Goal: Information Seeking & Learning: Learn about a topic

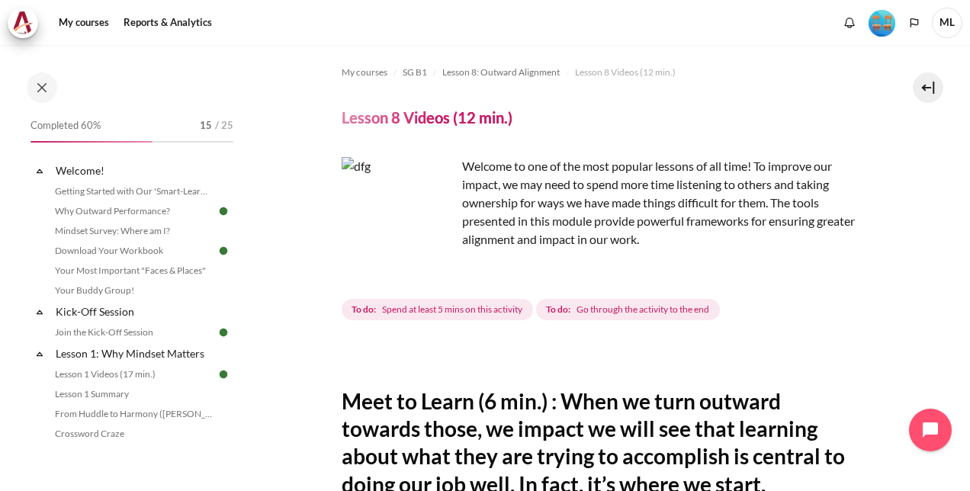
scroll to position [458, 0]
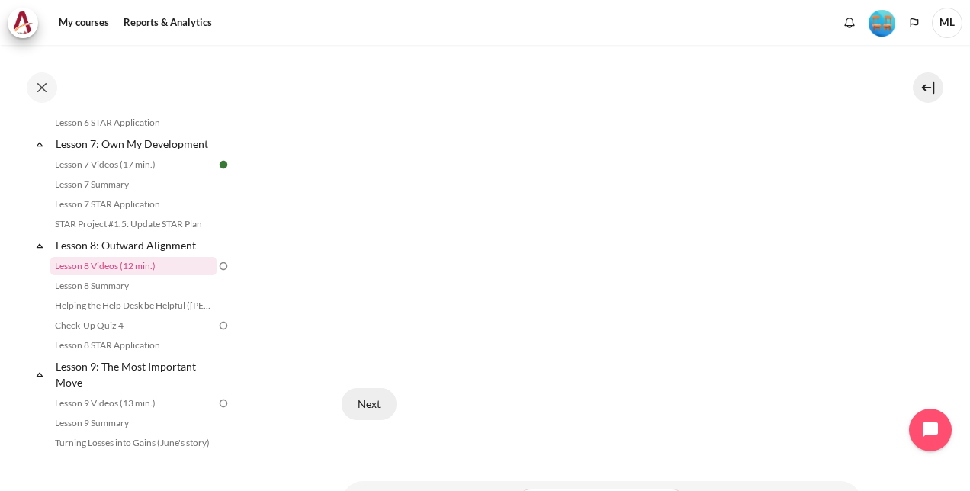
click at [380, 396] on button "Next" at bounding box center [369, 404] width 55 height 32
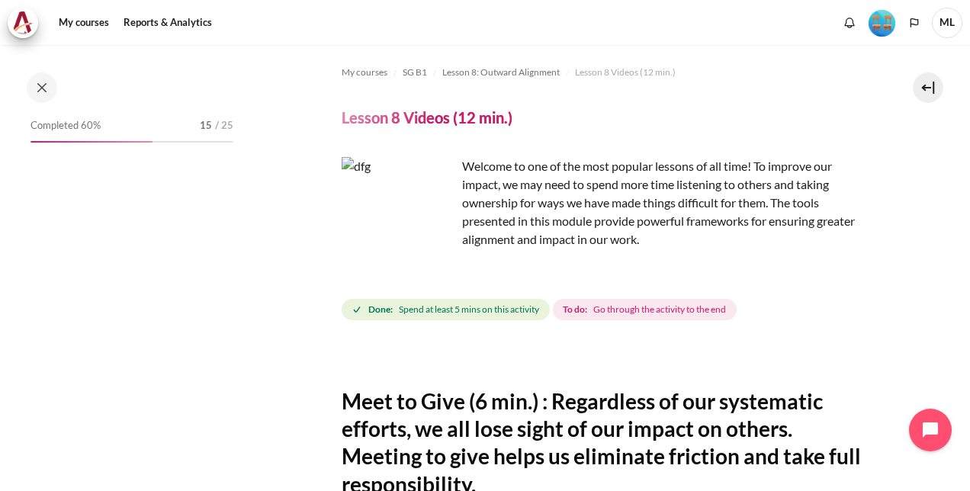
scroll to position [1031, 0]
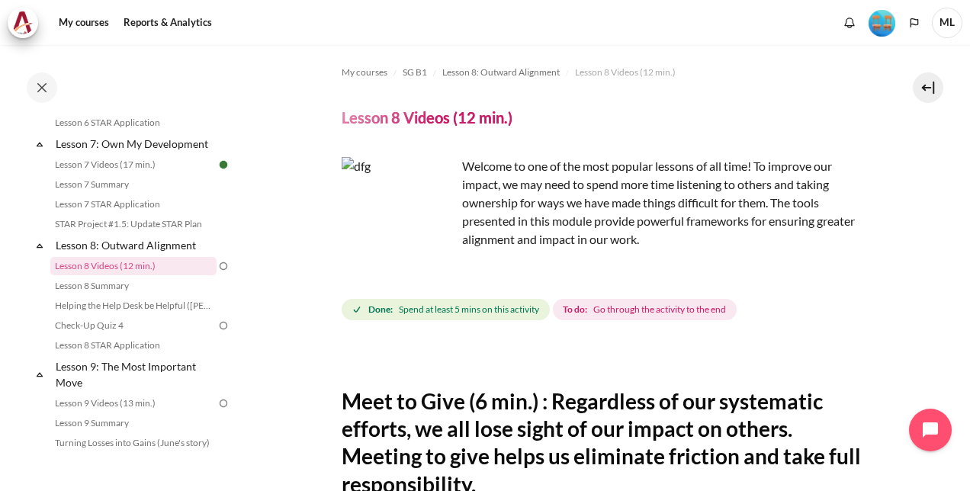
click at [611, 202] on p "Welcome to one of the most popular lessons of all time! To improve our impact, …" at bounding box center [602, 203] width 520 height 92
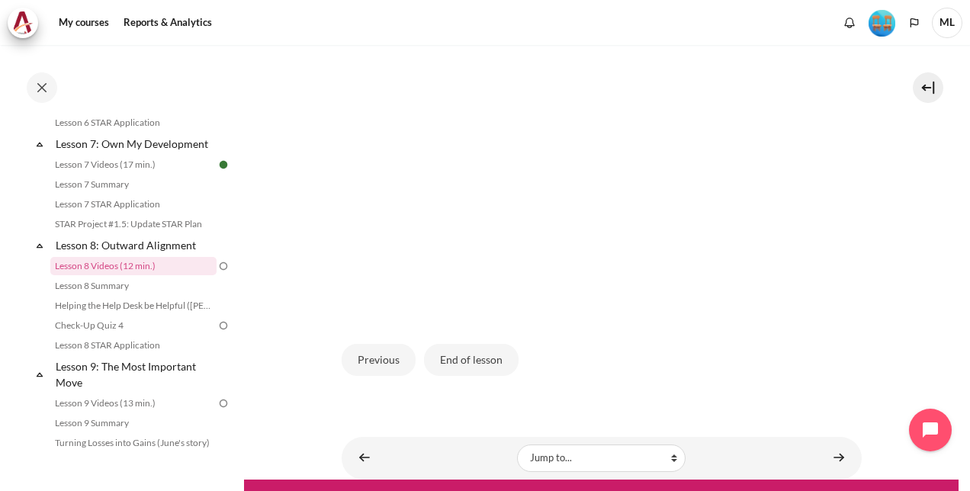
scroll to position [534, 0]
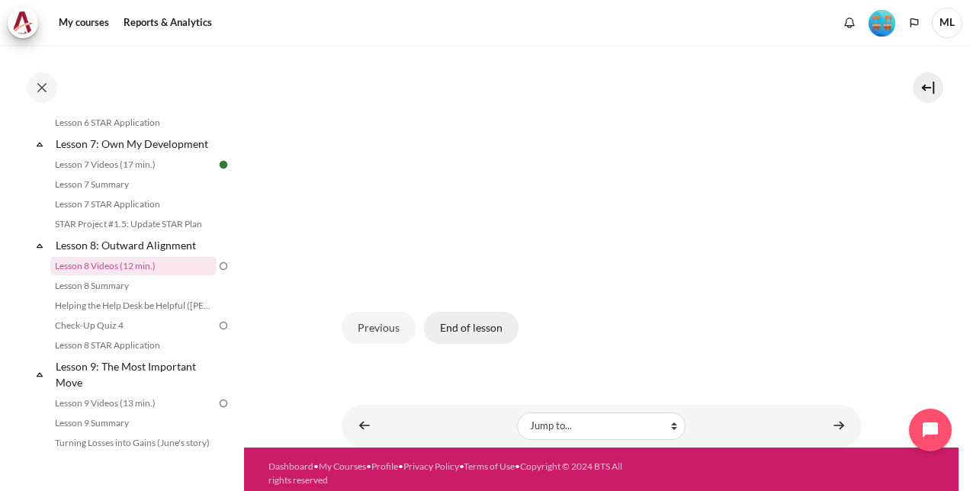
click at [487, 314] on button "End of lesson" at bounding box center [471, 328] width 95 height 32
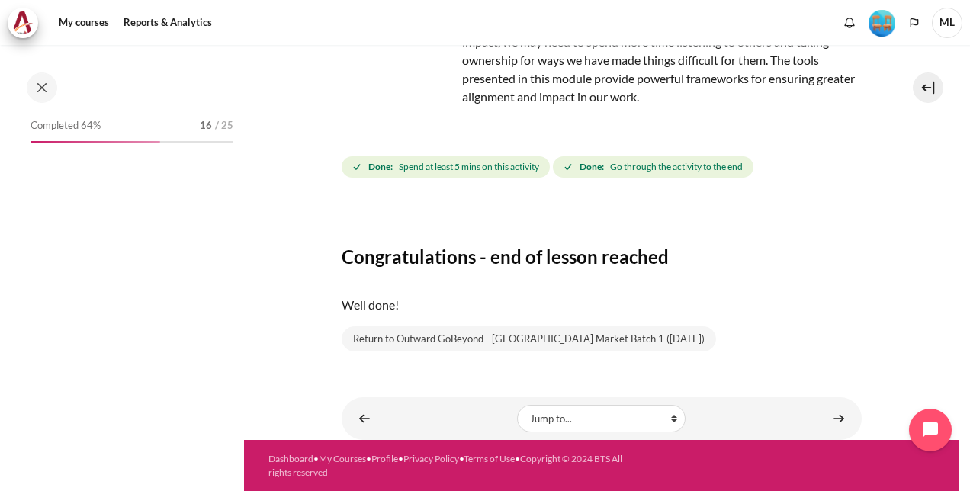
scroll to position [1031, 0]
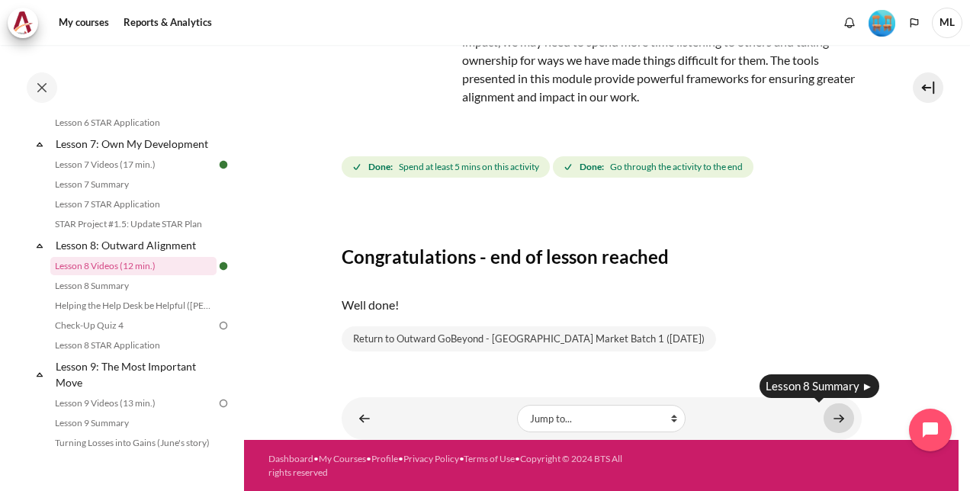
click at [833, 415] on link "Content" at bounding box center [839, 418] width 31 height 30
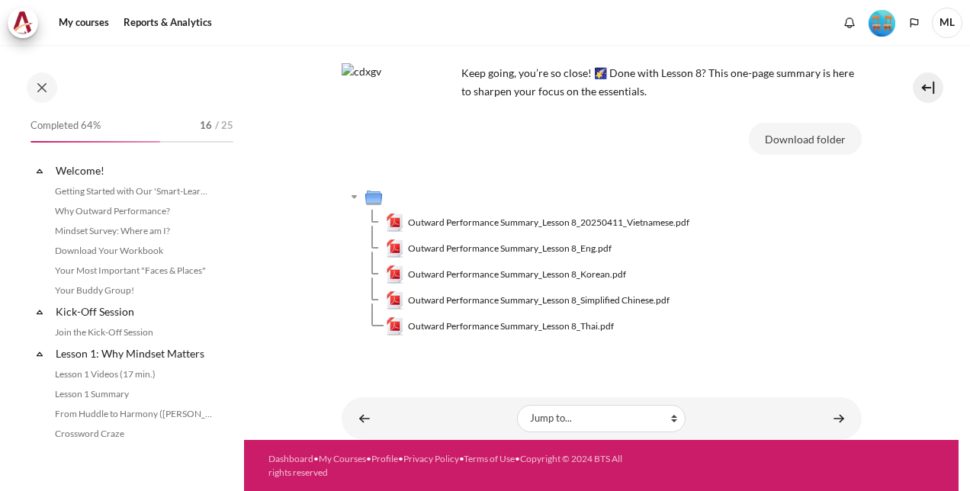
scroll to position [1051, 0]
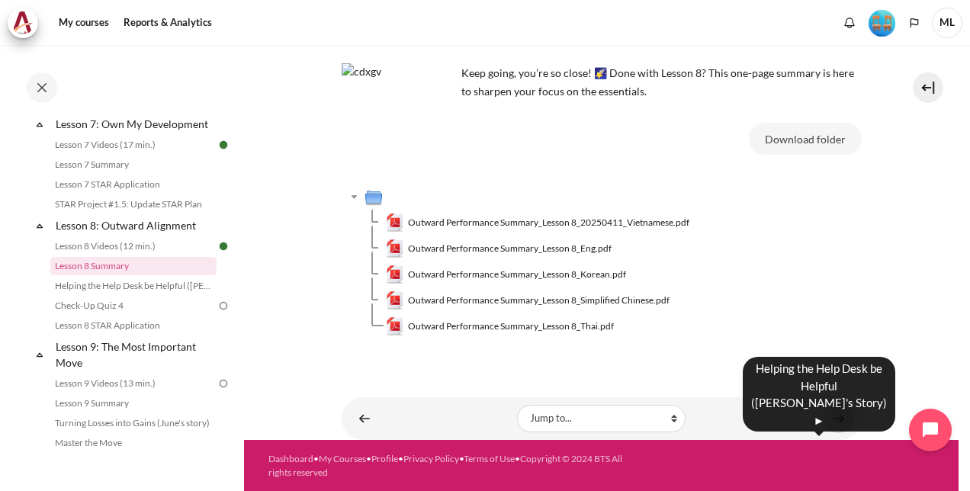
click at [828, 416] on link "Content" at bounding box center [839, 418] width 31 height 30
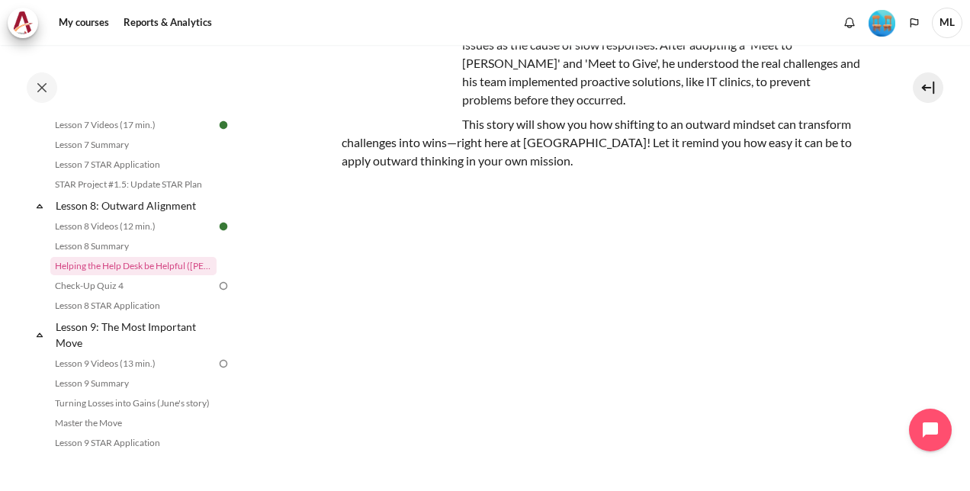
scroll to position [250, 0]
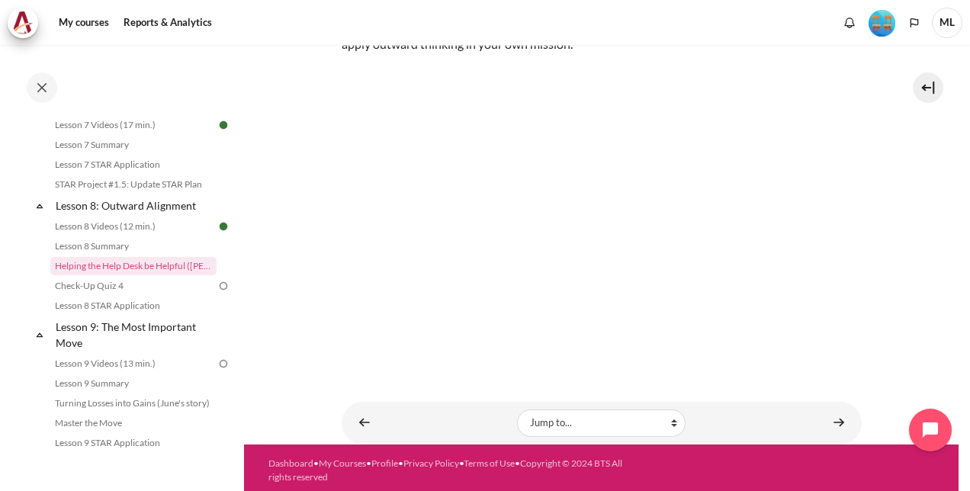
click at [909, 279] on section "My courses SG B1 Lesson 8: Outward Alignment Helping the Help Desk be Helpful (…" at bounding box center [601, 120] width 715 height 650
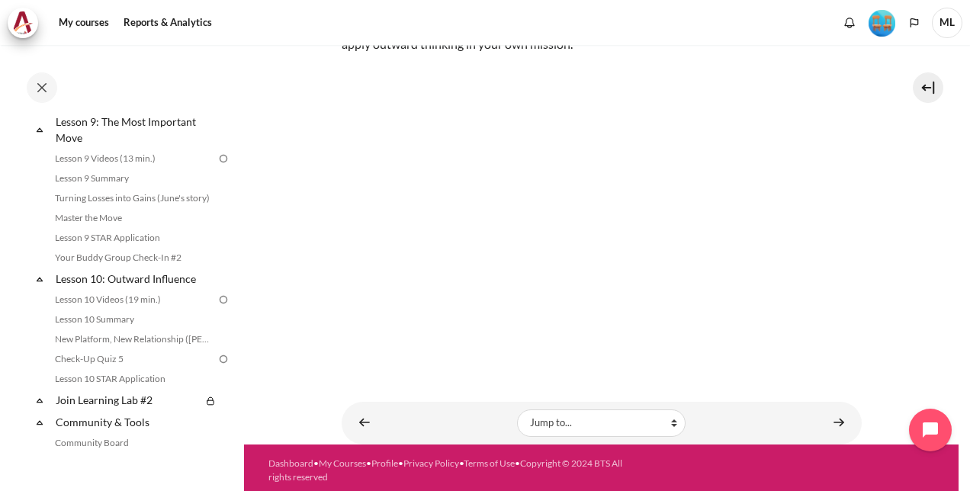
scroll to position [1300, 0]
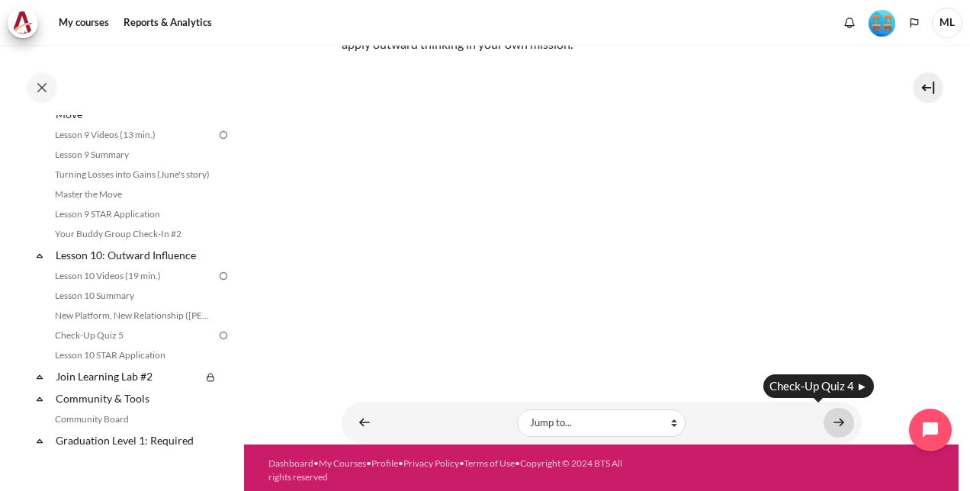
click at [831, 419] on link "Content" at bounding box center [839, 423] width 31 height 30
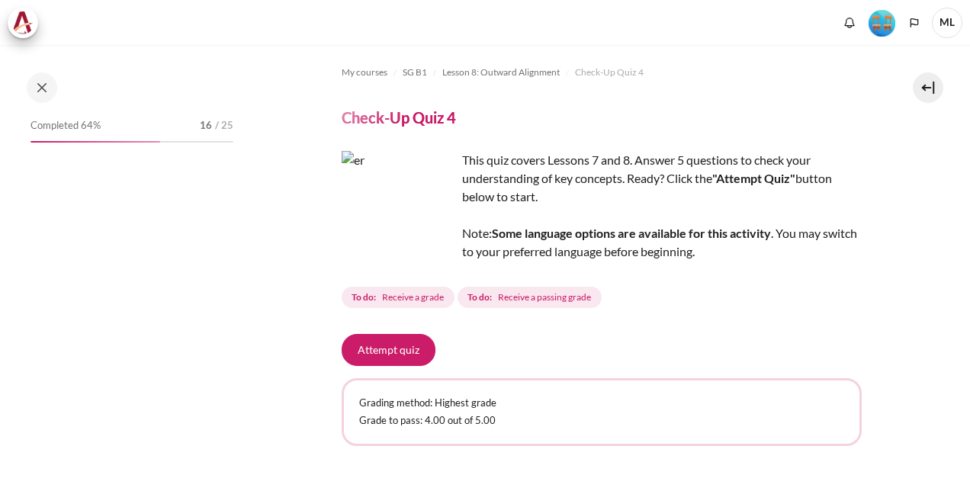
scroll to position [1091, 0]
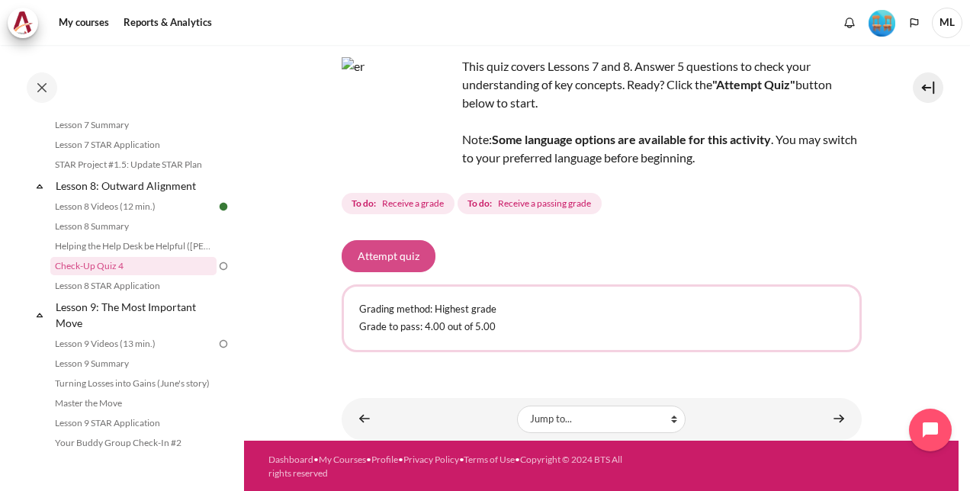
click at [383, 246] on button "Attempt quiz" at bounding box center [389, 256] width 94 height 32
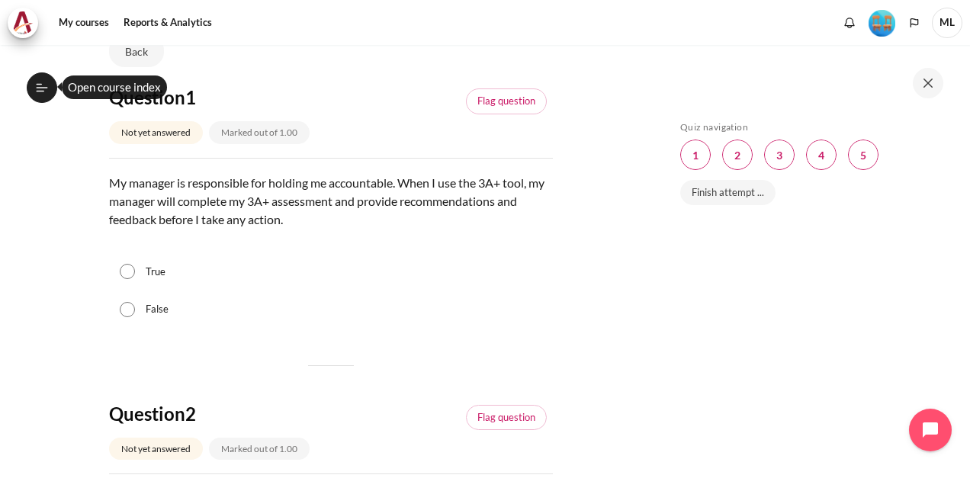
scroll to position [153, 0]
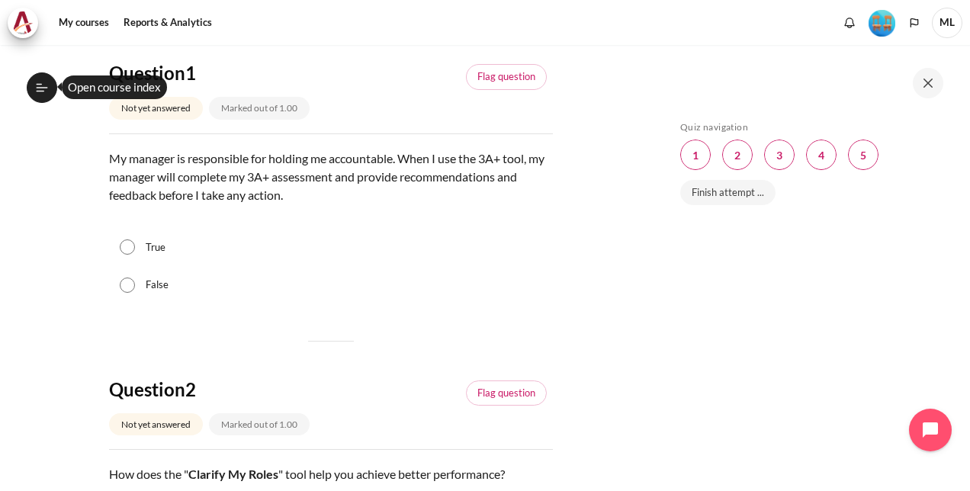
click at [161, 278] on label "False" at bounding box center [157, 285] width 23 height 15
click at [135, 278] on input "False" at bounding box center [127, 285] width 15 height 15
radio input "true"
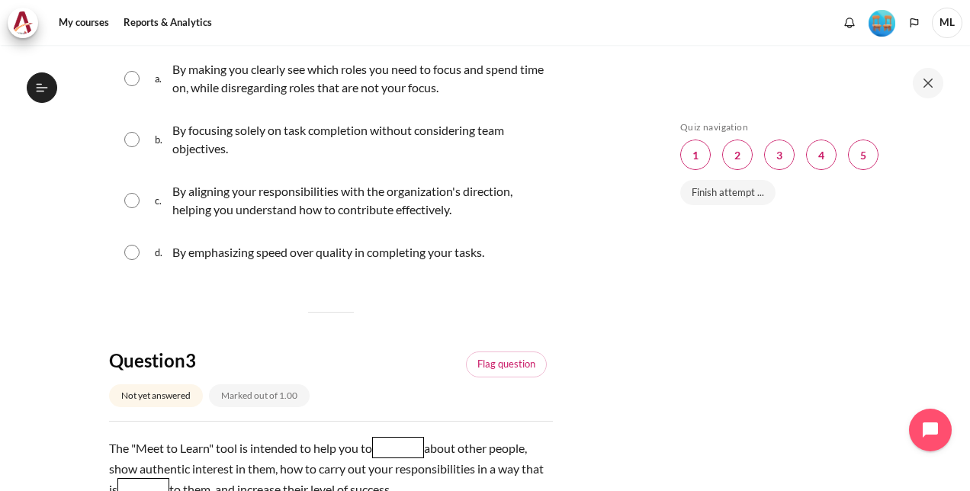
scroll to position [534, 0]
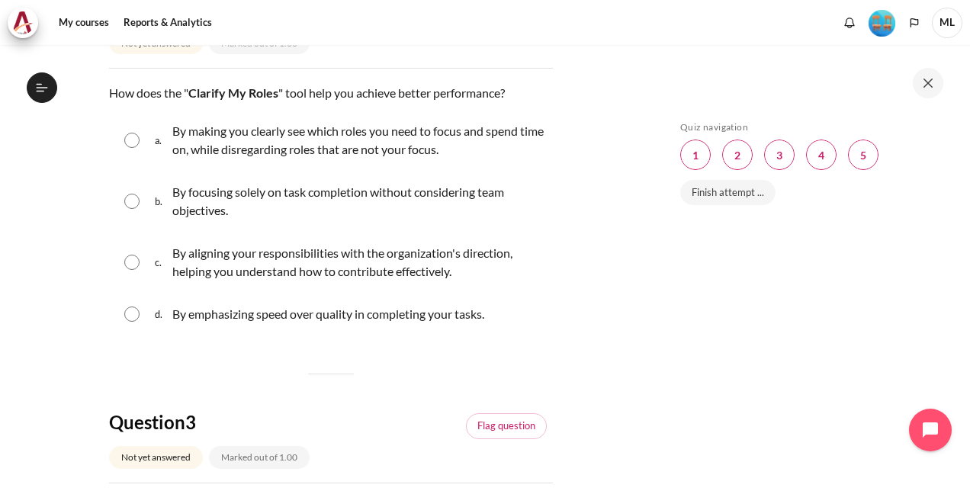
drag, startPoint x: 134, startPoint y: 267, endPoint x: 244, endPoint y: 266, distance: 109.8
click at [132, 267] on input "Content" at bounding box center [131, 262] width 15 height 15
radio input "true"
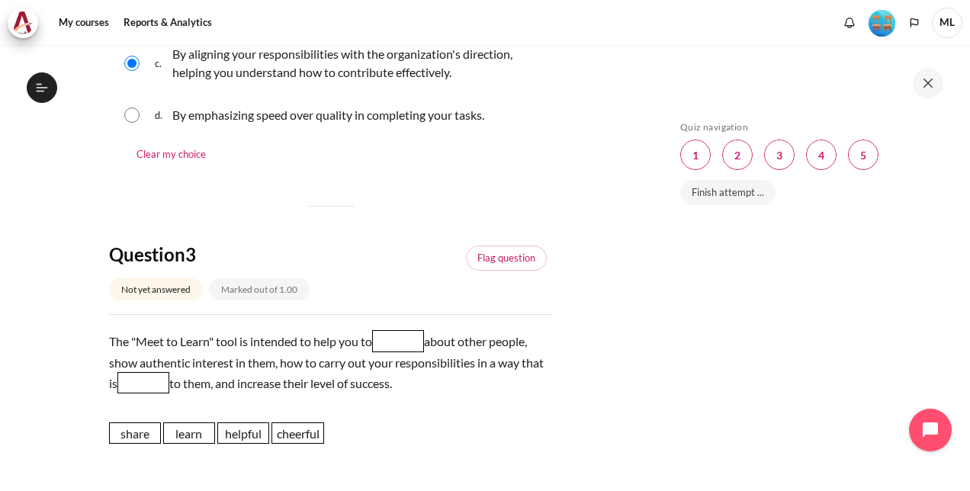
scroll to position [839, 0]
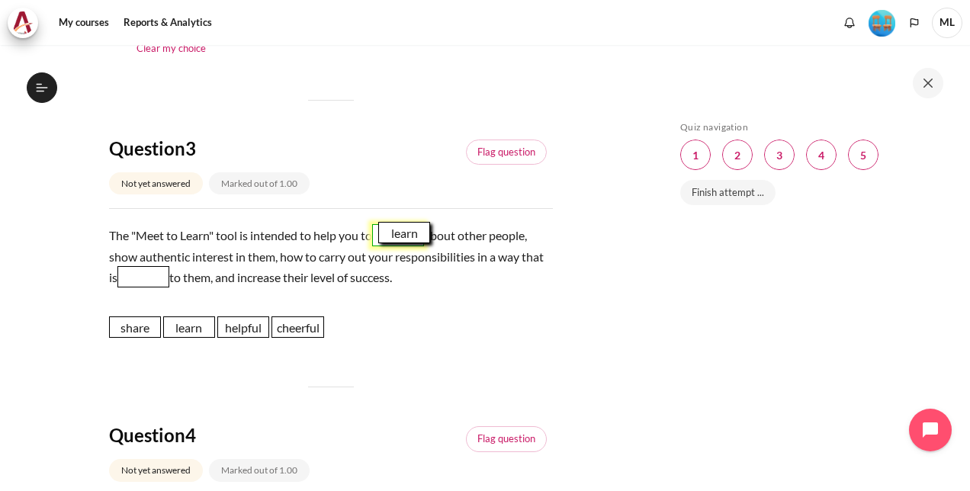
drag, startPoint x: 189, startPoint y: 333, endPoint x: 405, endPoint y: 238, distance: 235.6
click at [405, 238] on span "learn" at bounding box center [404, 232] width 52 height 21
drag, startPoint x: 242, startPoint y: 325, endPoint x: 189, endPoint y: 267, distance: 78.3
click at [189, 267] on span "helpful" at bounding box center [194, 269] width 52 height 21
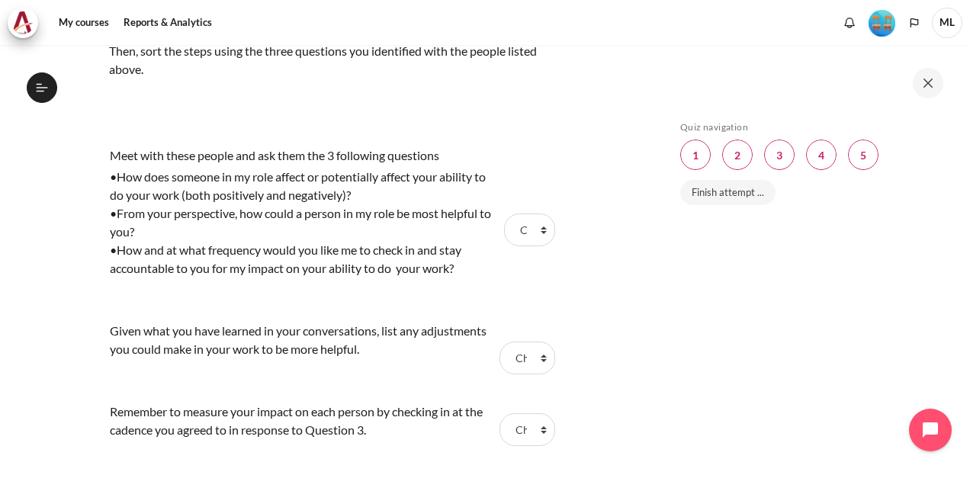
scroll to position [1297, 0]
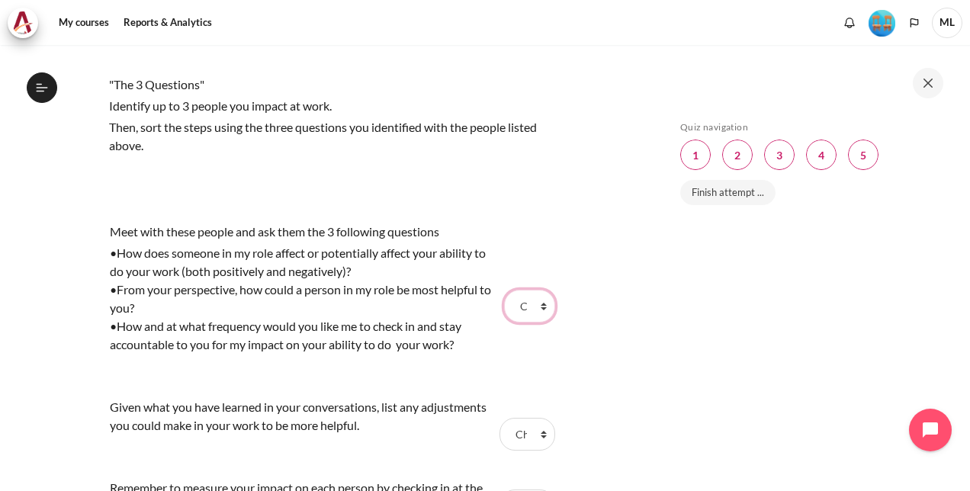
click at [531, 298] on select "Choose... Step 2 Step 3 Step 1" at bounding box center [529, 306] width 50 height 32
click at [538, 240] on tr "Meet with these people and ask them the 3 following questions •How does someone…" at bounding box center [331, 306] width 444 height 175
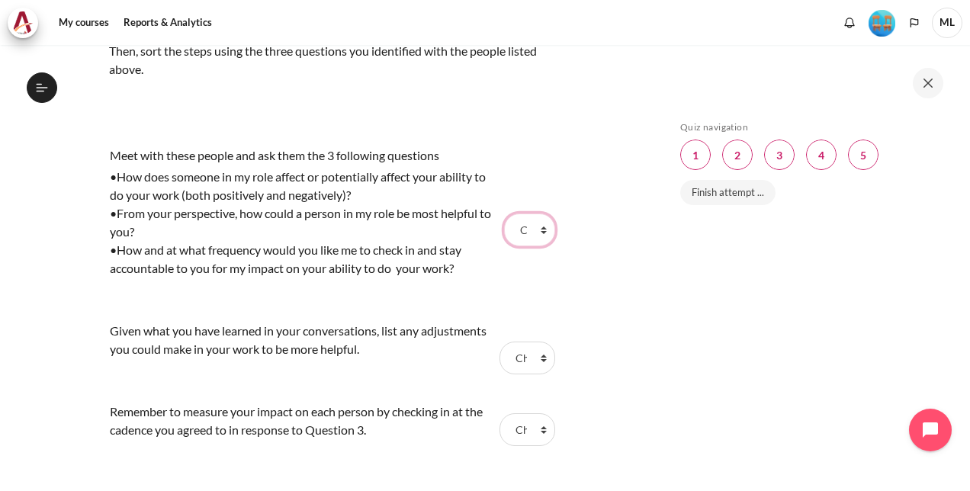
click at [517, 222] on select "Choose... Step 2 Step 3 Step 1" at bounding box center [529, 230] width 50 height 32
select select "3"
click at [504, 214] on select "Choose... Step 2 Step 3 Step 1" at bounding box center [529, 230] width 50 height 32
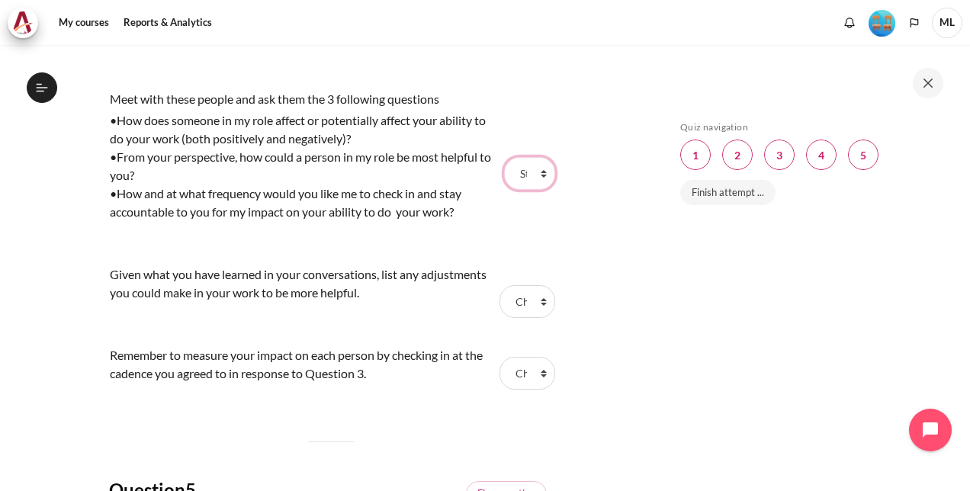
scroll to position [1449, 0]
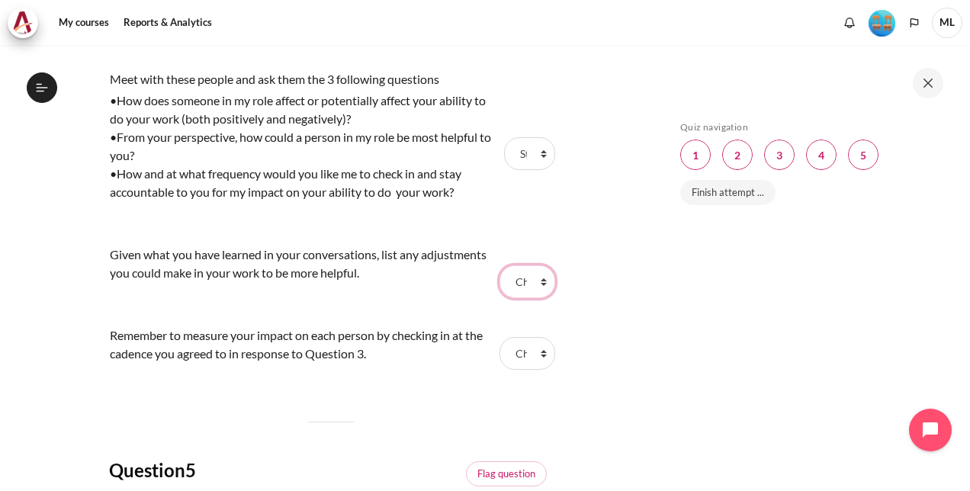
click at [516, 287] on select "Choose... Step 2 Step 3 Step 1" at bounding box center [527, 281] width 55 height 32
select select "1"
click at [500, 265] on select "Choose... Step 2 Step 3 Step 1" at bounding box center [527, 281] width 55 height 32
click at [519, 337] on select "Choose... Step 2 Step 3 Step 1" at bounding box center [527, 353] width 55 height 32
select select "2"
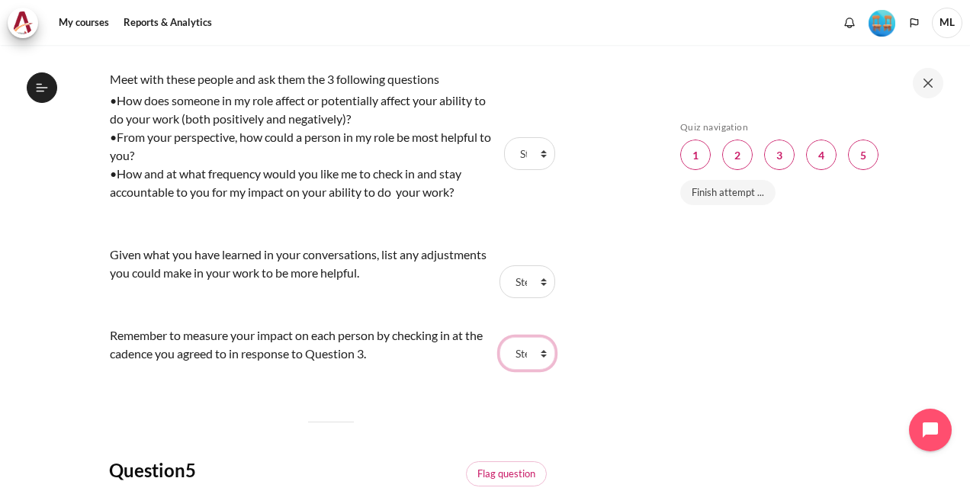
click at [500, 337] on select "Choose... Step 2 Step 3 Step 1" at bounding box center [527, 353] width 55 height 32
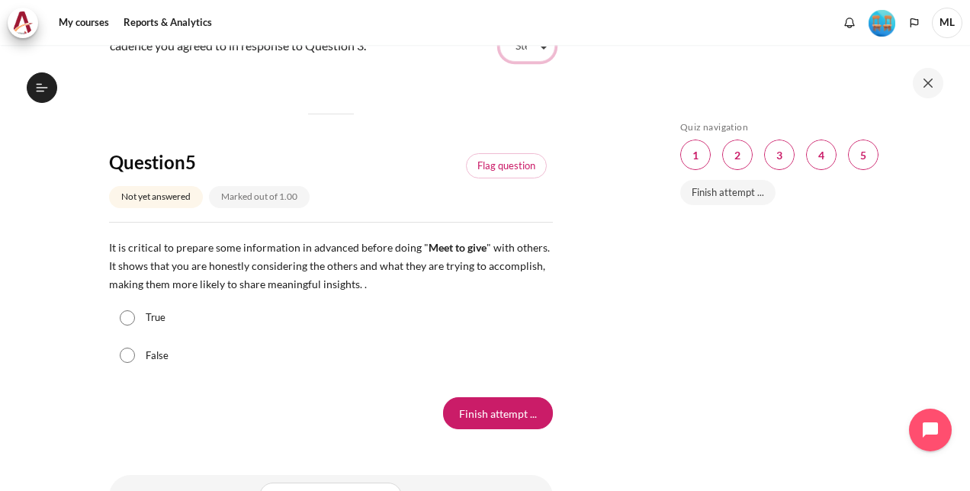
scroll to position [1830, 0]
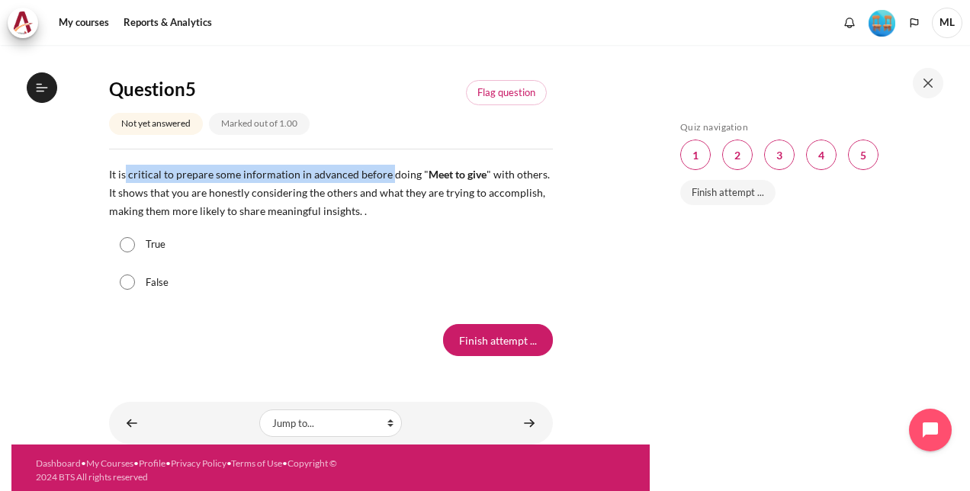
drag, startPoint x: 125, startPoint y: 172, endPoint x: 390, endPoint y: 175, distance: 264.7
click at [390, 175] on span "It is critical to prepare some information in advanced before doing " Meet to g…" at bounding box center [329, 193] width 441 height 50
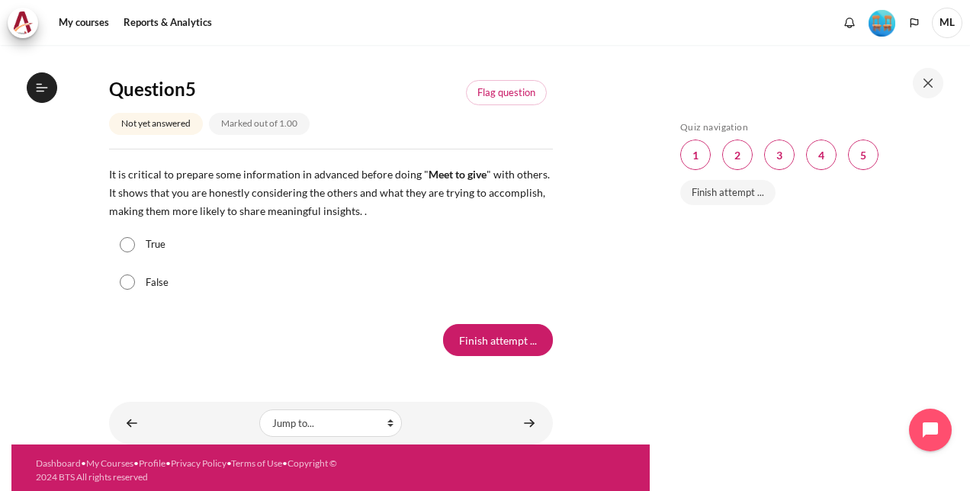
drag, startPoint x: 390, startPoint y: 175, endPoint x: 333, endPoint y: 198, distance: 61.6
click at [333, 198] on p "It is critical to prepare some information in advanced before doing " Meet to g…" at bounding box center [331, 192] width 444 height 55
drag, startPoint x: 218, startPoint y: 191, endPoint x: 291, endPoint y: 186, distance: 72.6
click at [291, 186] on span "It is critical to prepare some information in advanced before doing " Meet to g…" at bounding box center [329, 193] width 441 height 50
drag, startPoint x: 291, startPoint y: 186, endPoint x: 465, endPoint y: 188, distance: 174.7
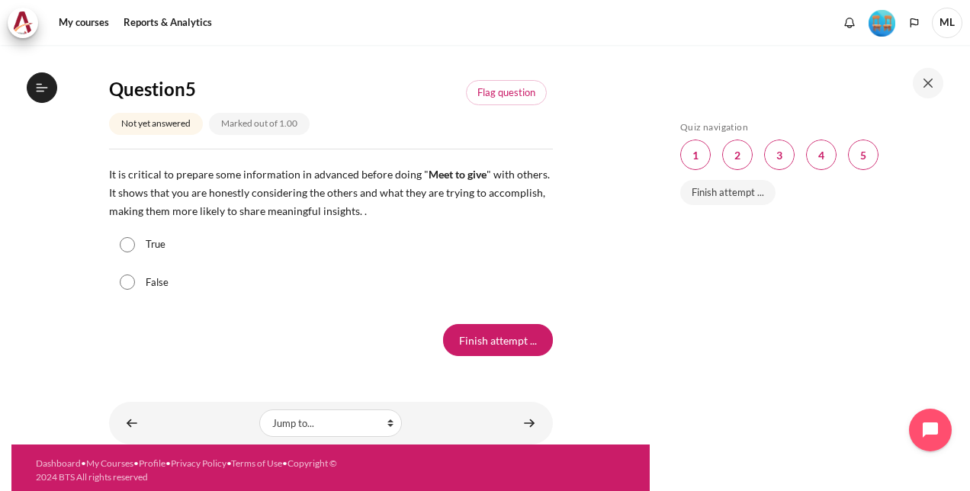
click at [465, 188] on span "It is critical to prepare some information in advanced before doing " Meet to g…" at bounding box center [329, 193] width 441 height 50
click at [156, 238] on label "True" at bounding box center [156, 244] width 20 height 15
click at [135, 238] on input "True" at bounding box center [127, 244] width 15 height 15
radio input "true"
click at [497, 341] on input "Finish attempt ..." at bounding box center [498, 340] width 110 height 32
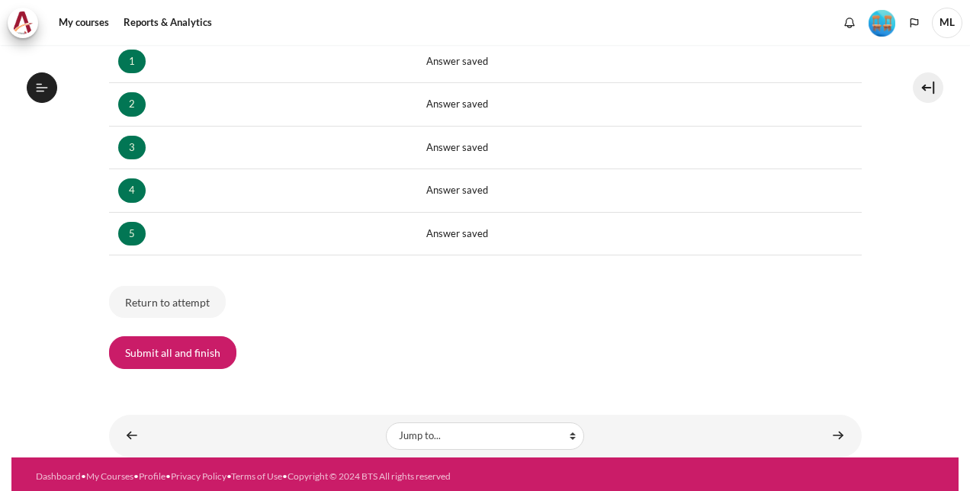
scroll to position [291, 0]
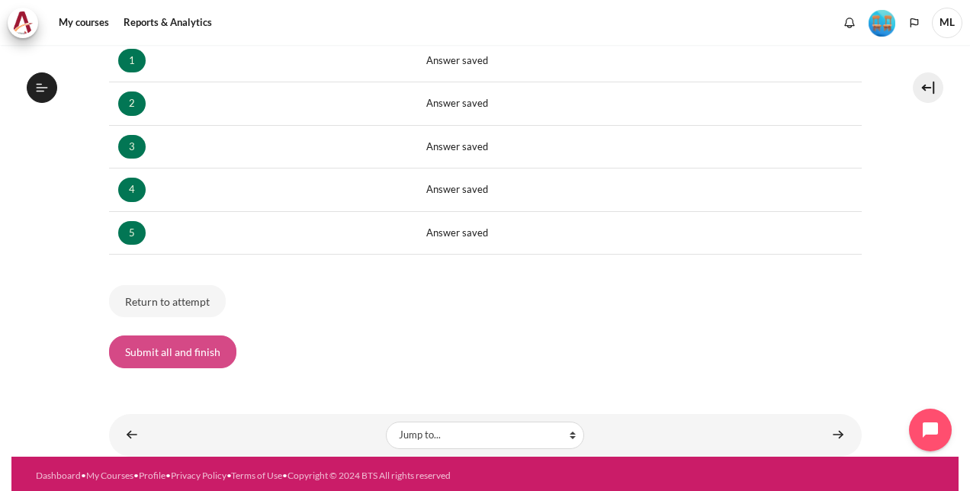
click at [174, 348] on button "Submit all and finish" at bounding box center [172, 352] width 127 height 32
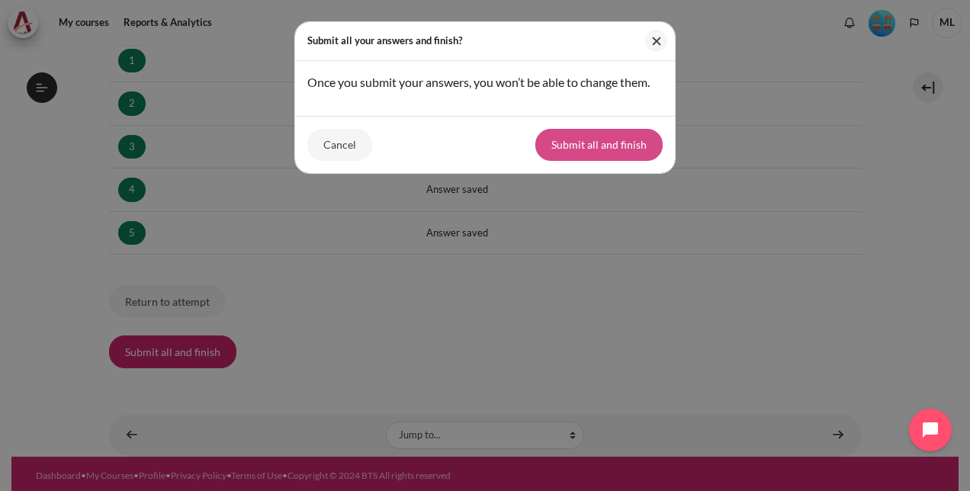
click at [631, 148] on button "Submit all and finish" at bounding box center [598, 145] width 127 height 32
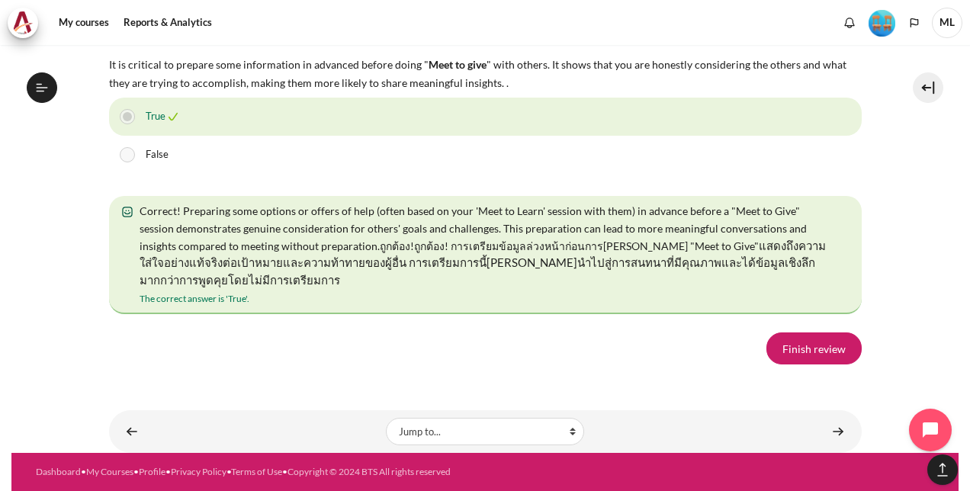
scroll to position [2932, 0]
click at [792, 354] on link "Finish review" at bounding box center [813, 349] width 95 height 32
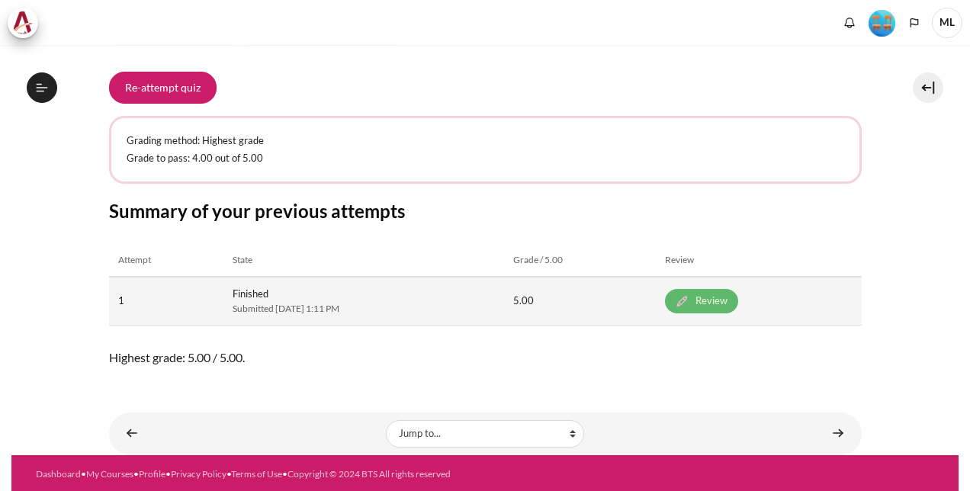
scroll to position [1091, 0]
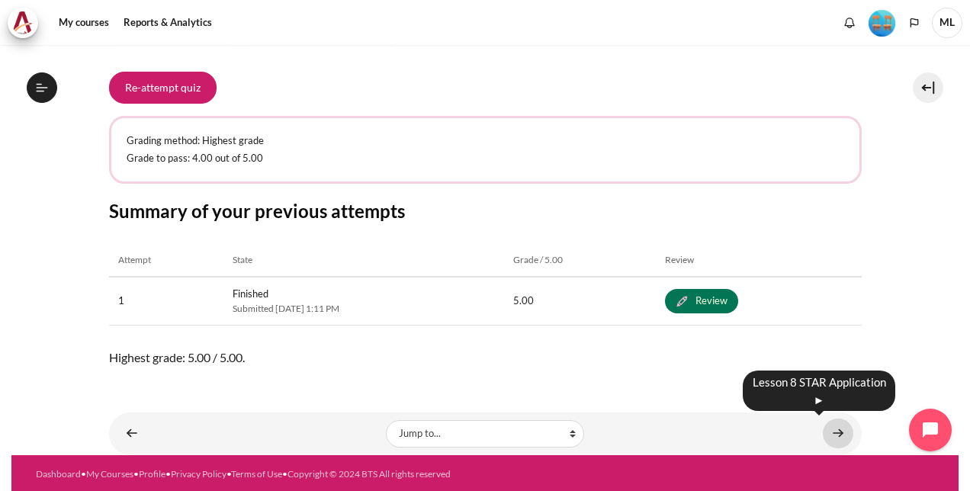
click at [828, 434] on link "Content" at bounding box center [838, 434] width 31 height 30
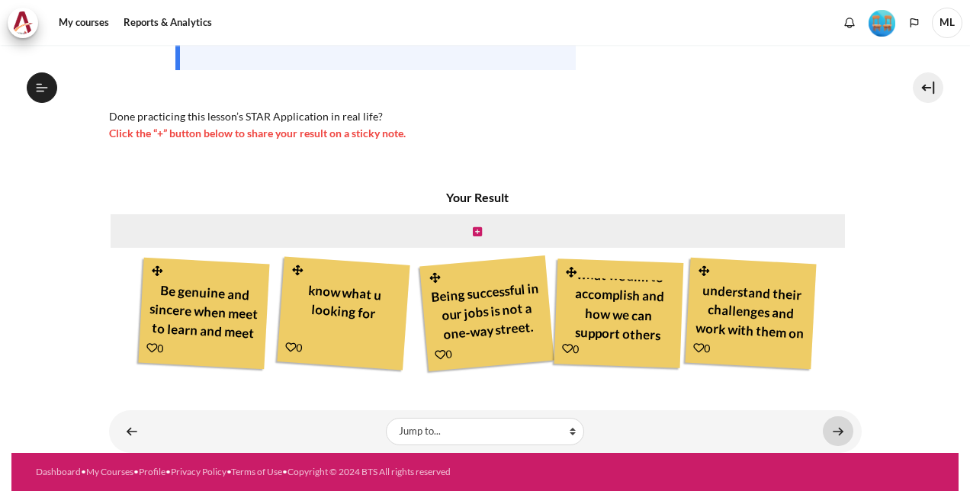
scroll to position [1110, 0]
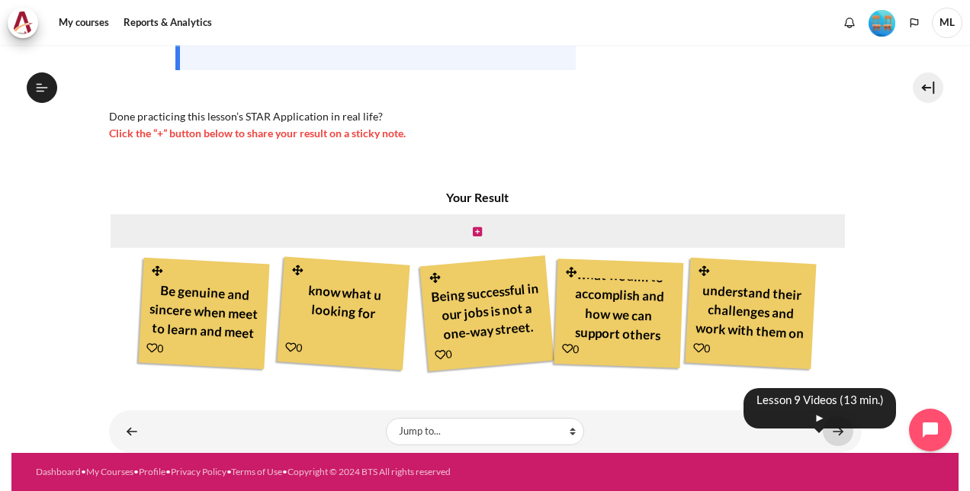
click at [823, 437] on link "Content" at bounding box center [838, 431] width 31 height 30
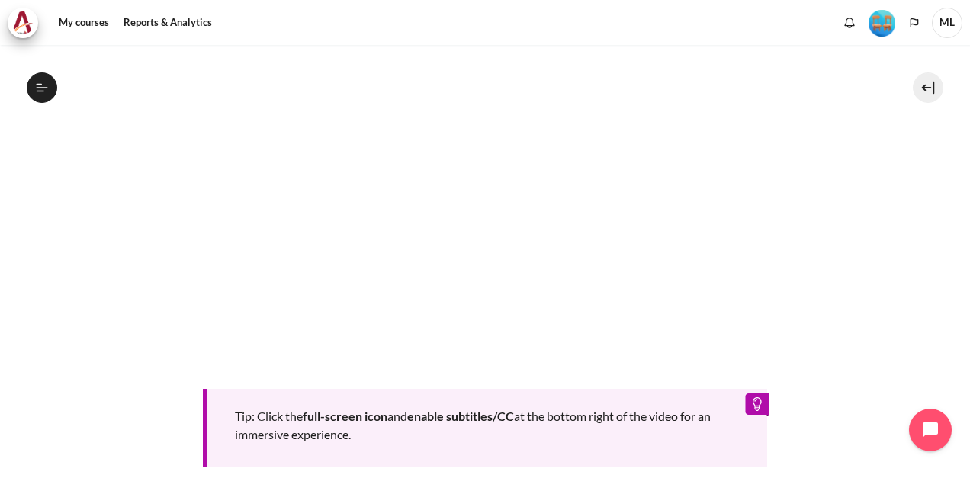
scroll to position [610, 0]
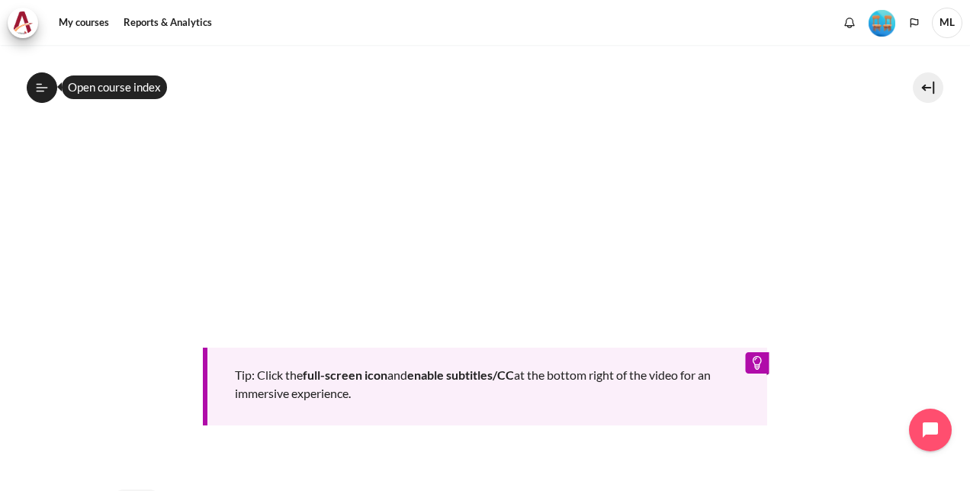
click at [39, 81] on icon at bounding box center [42, 88] width 14 height 14
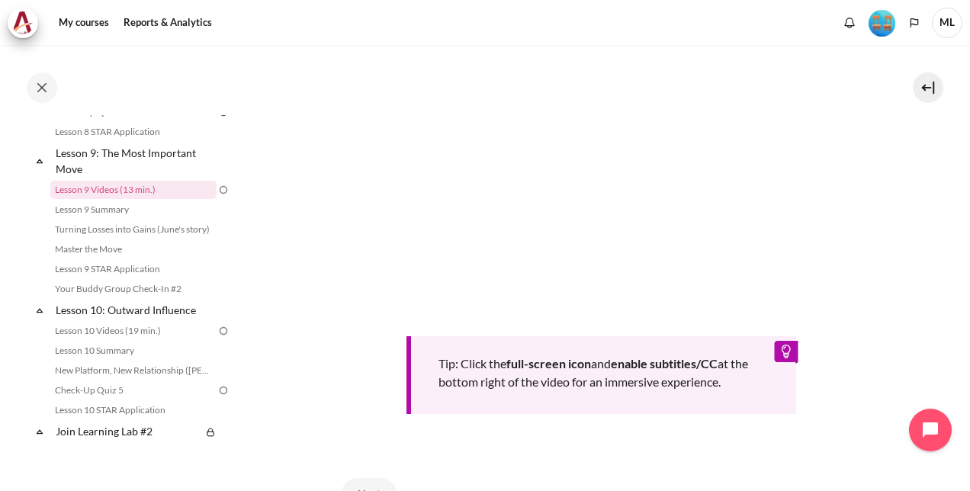
scroll to position [458, 0]
